Goal: Information Seeking & Learning: Compare options

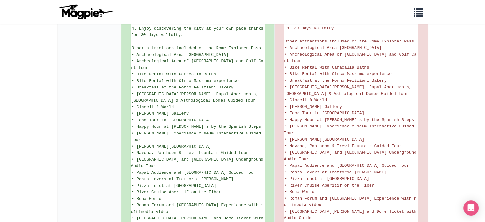
scroll to position [477, 0]
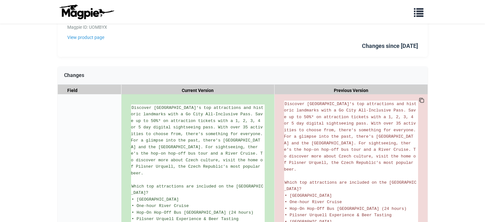
scroll to position [159, 0]
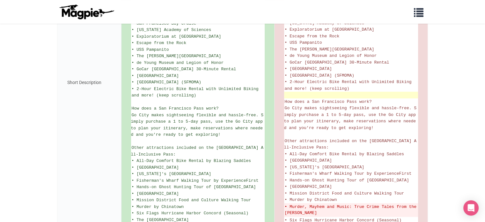
scroll to position [308, 0]
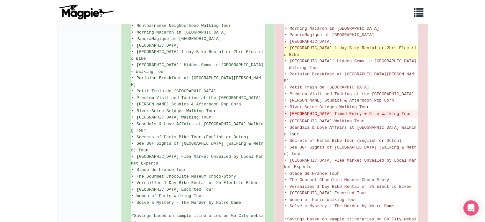
scroll to position [535, 0]
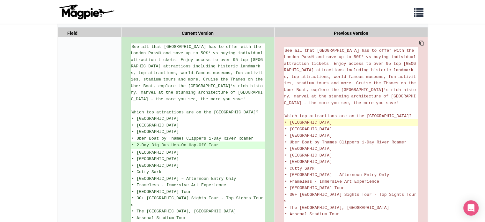
scroll to position [37, 0]
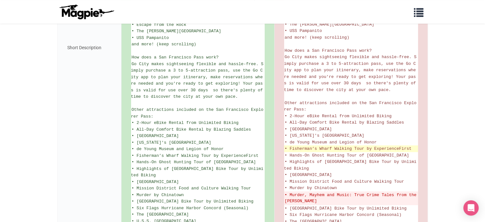
scroll to position [319, 0]
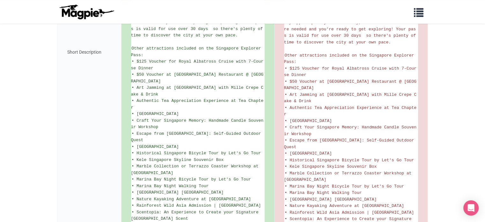
scroll to position [509, 0]
